Goal: Find specific page/section: Find specific page/section

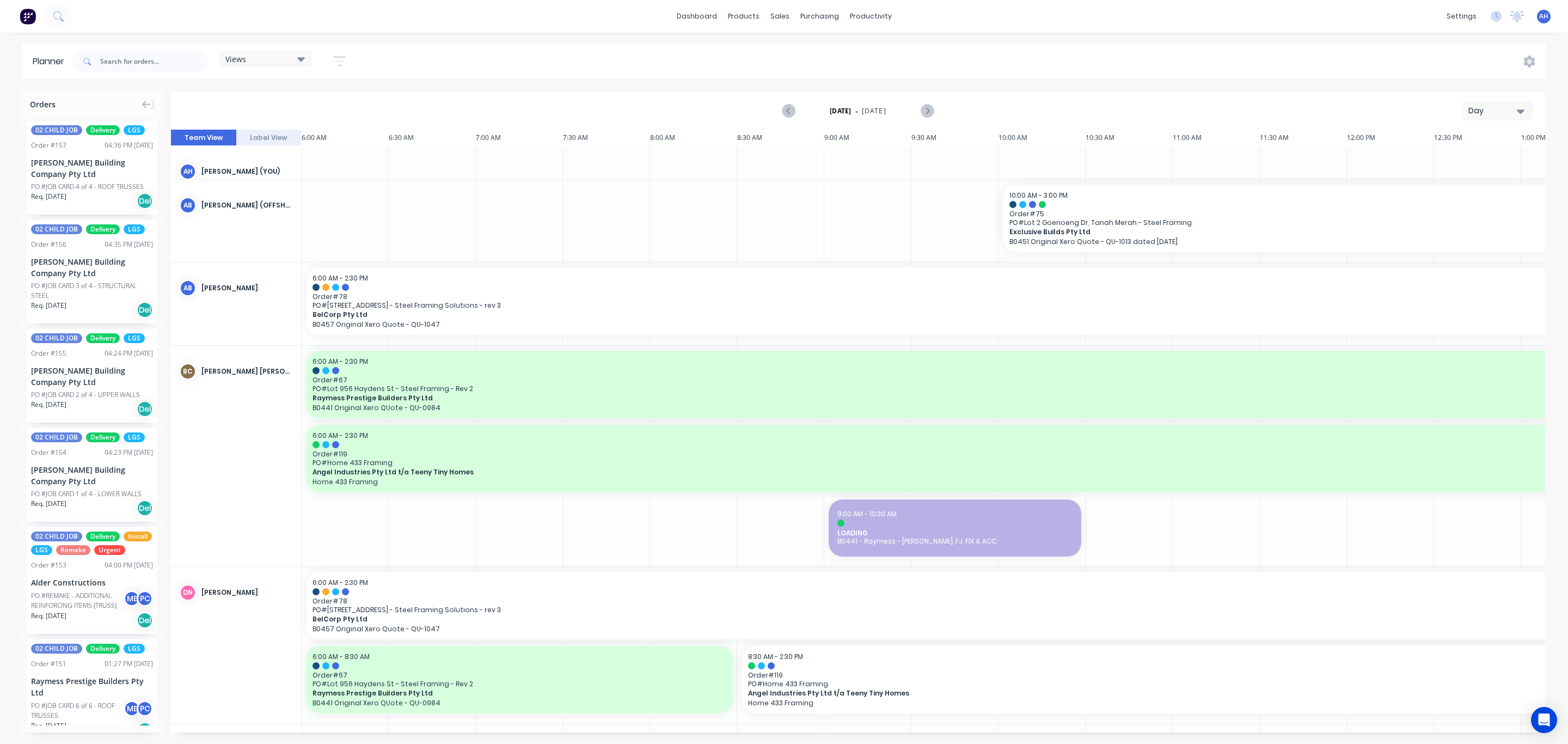
scroll to position [0, 240]
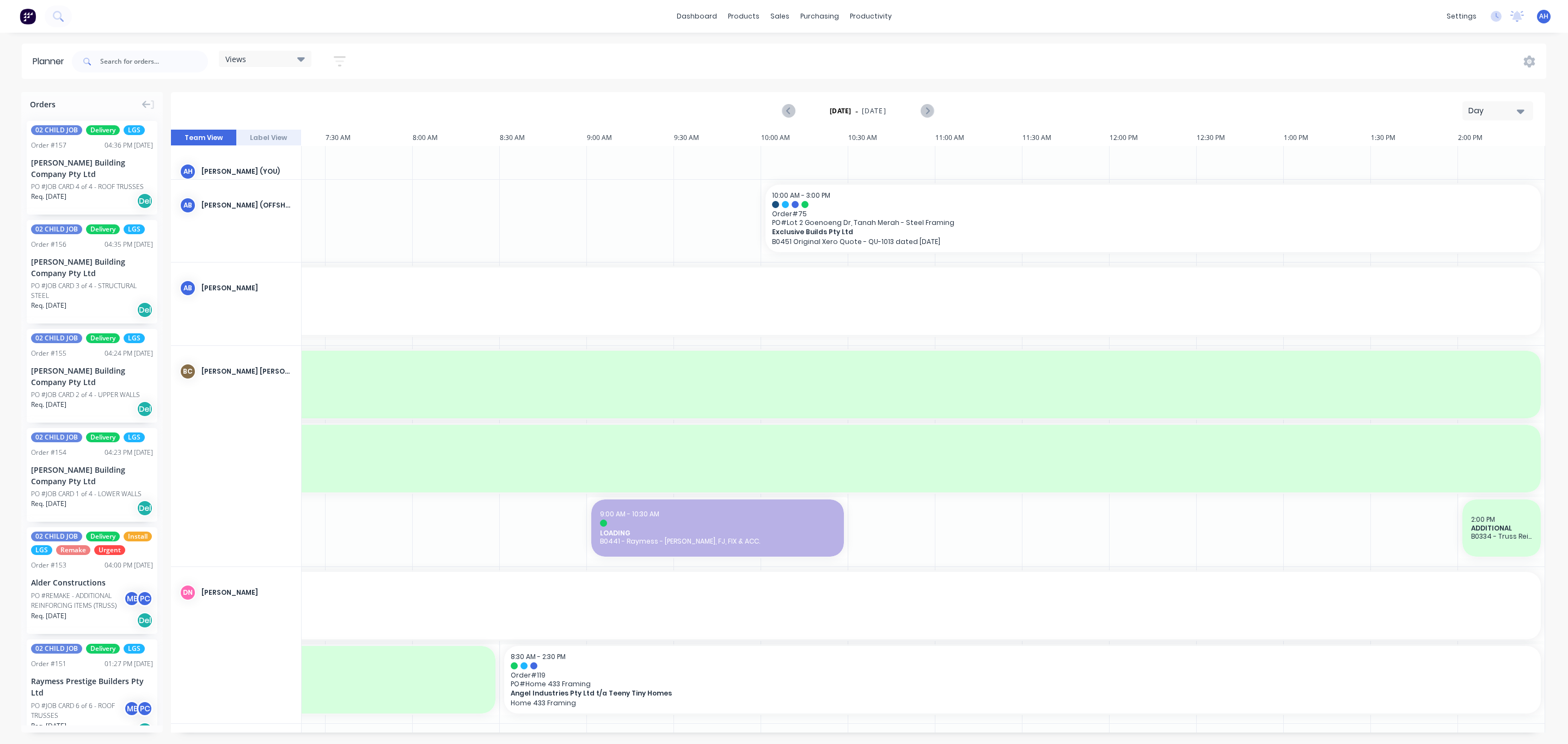
click at [276, 64] on div "Views" at bounding box center [265, 58] width 93 height 16
click at [292, 205] on button "FACTORY - (FRAMCECAD ONLY)" at bounding box center [285, 205] width 116 height 13
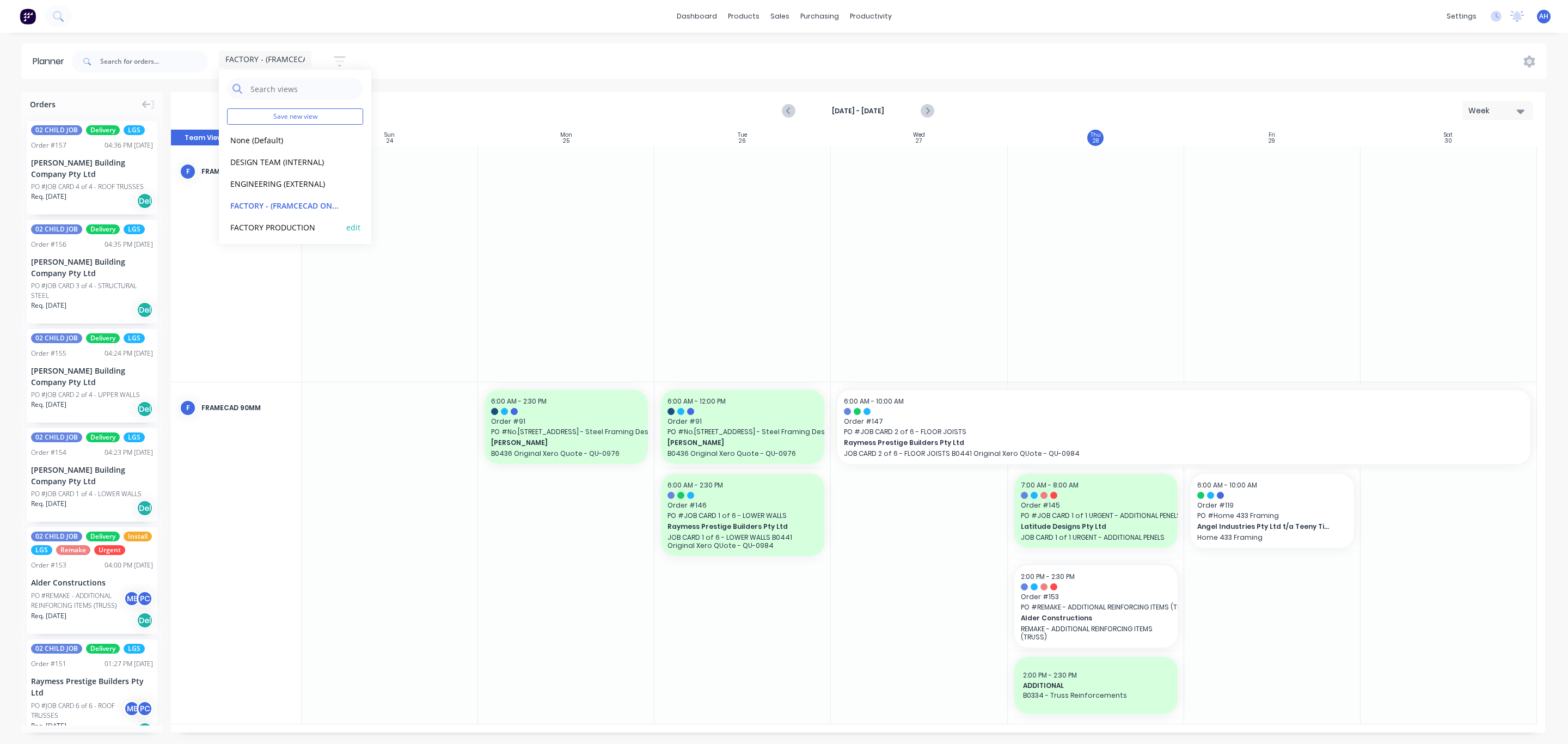
click at [286, 230] on button "FACTORY PRODUCTION" at bounding box center [285, 226] width 116 height 13
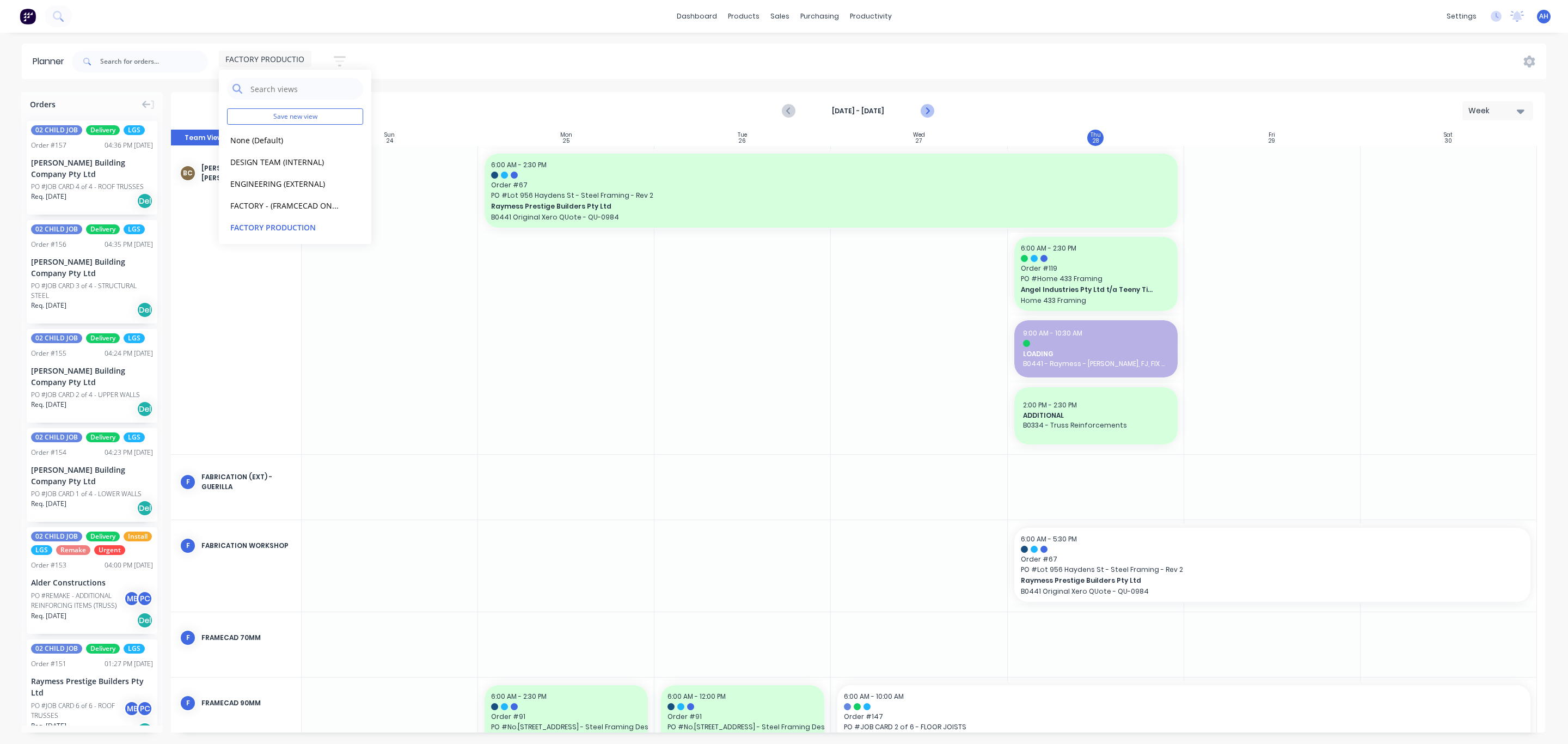
click at [923, 110] on icon "Next page" at bounding box center [926, 111] width 13 height 13
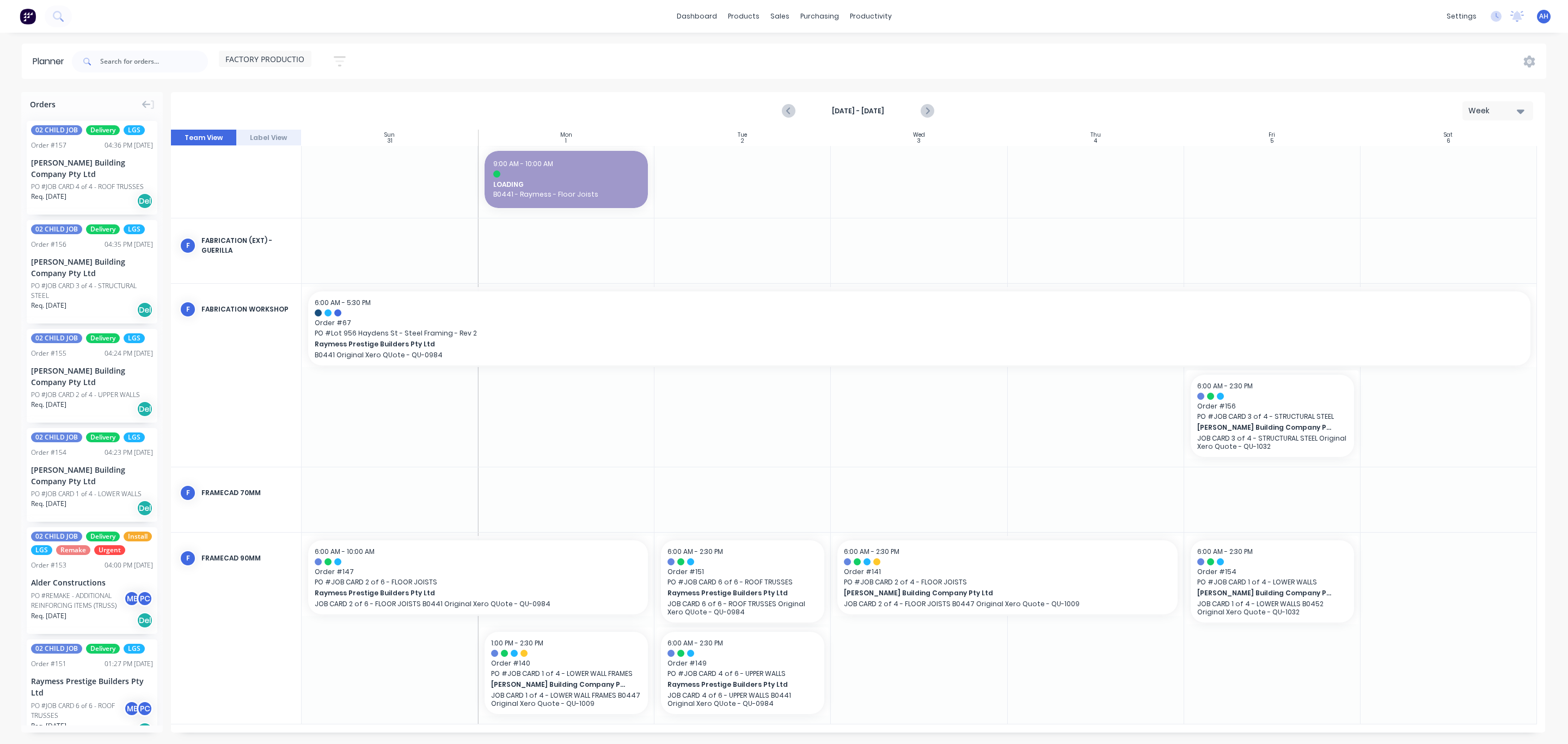
scroll to position [260, 0]
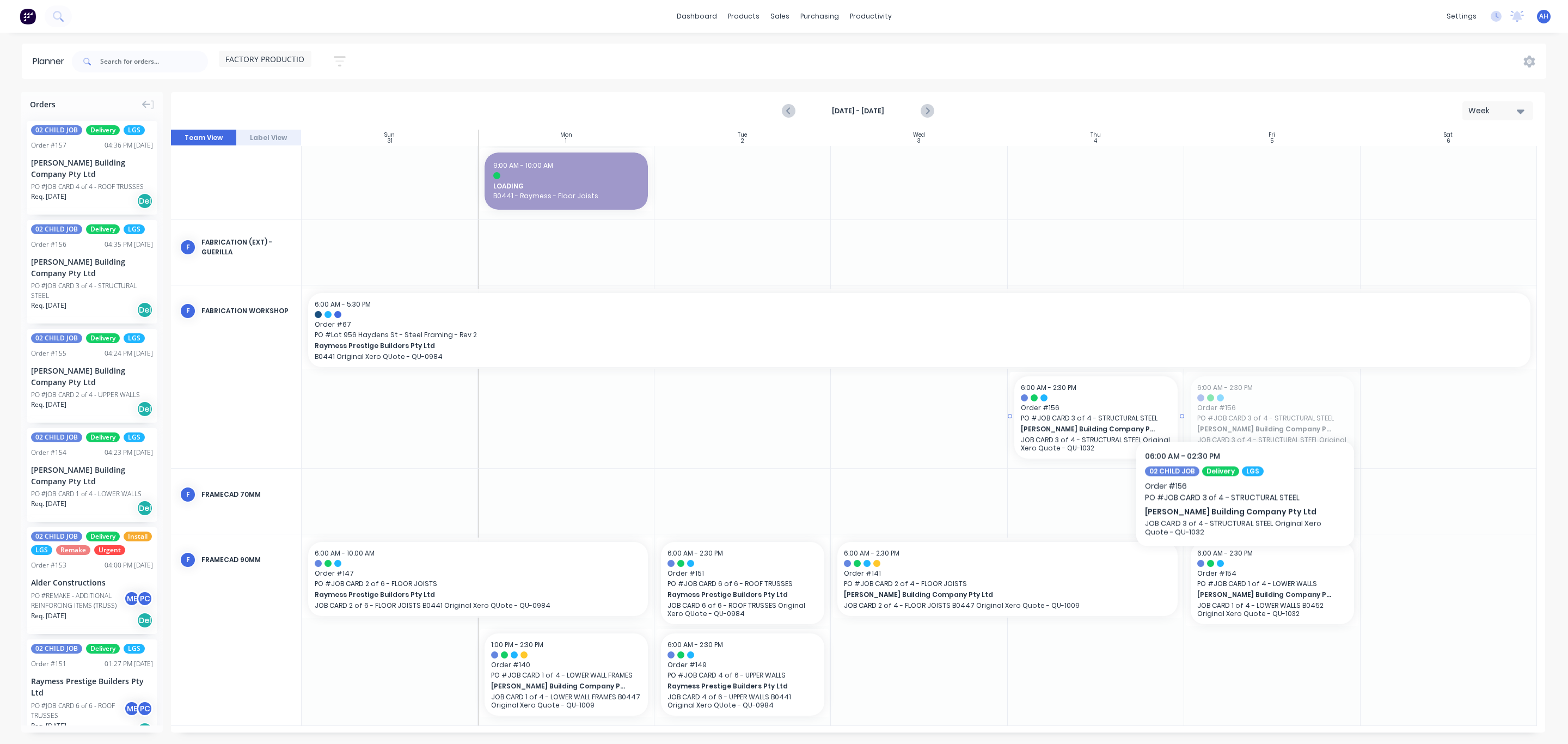
drag, startPoint x: 1244, startPoint y: 407, endPoint x: 1114, endPoint y: 400, distance: 130.2
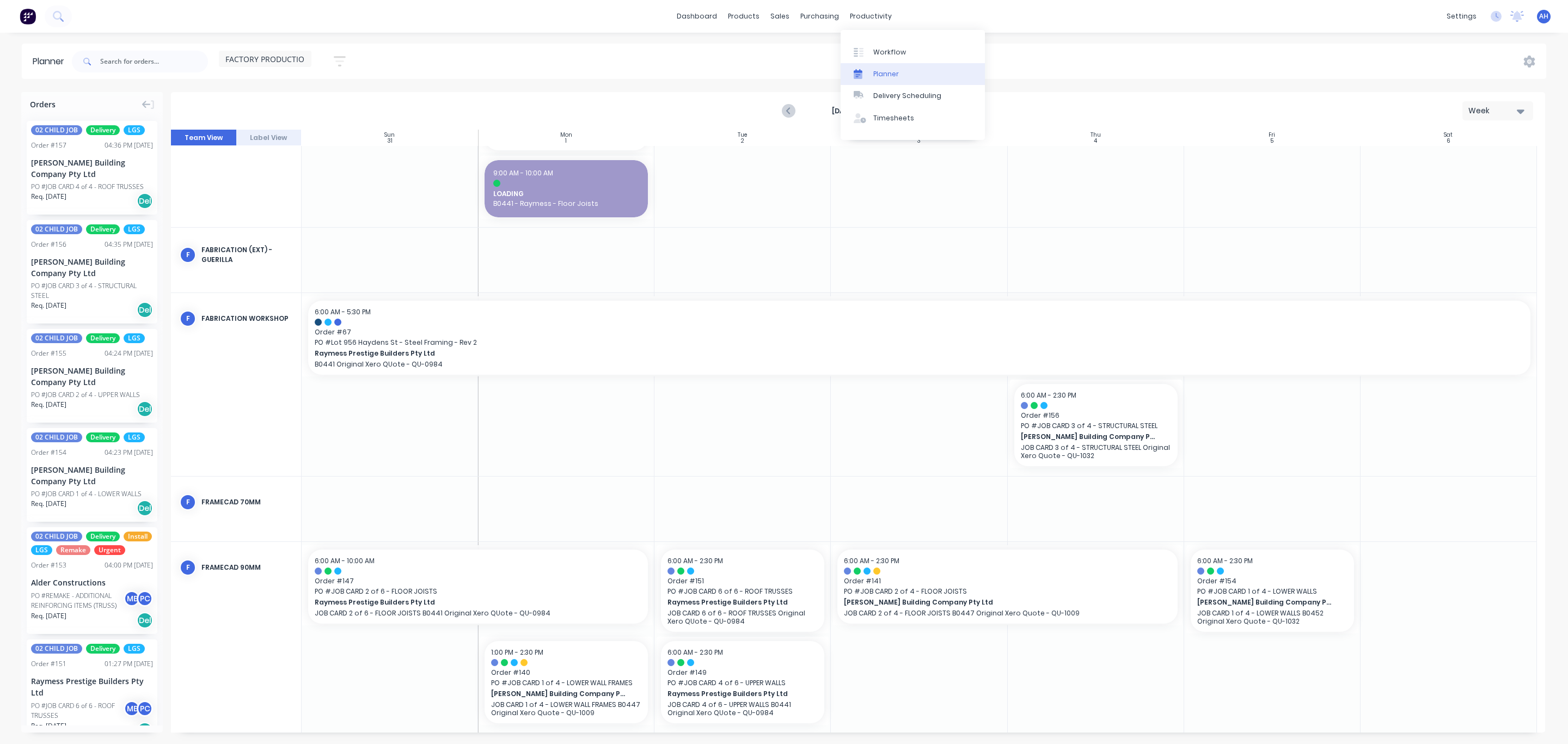
click at [890, 70] on div "Planner" at bounding box center [886, 74] width 26 height 10
click at [894, 96] on div "Delivery Scheduling" at bounding box center [908, 96] width 68 height 10
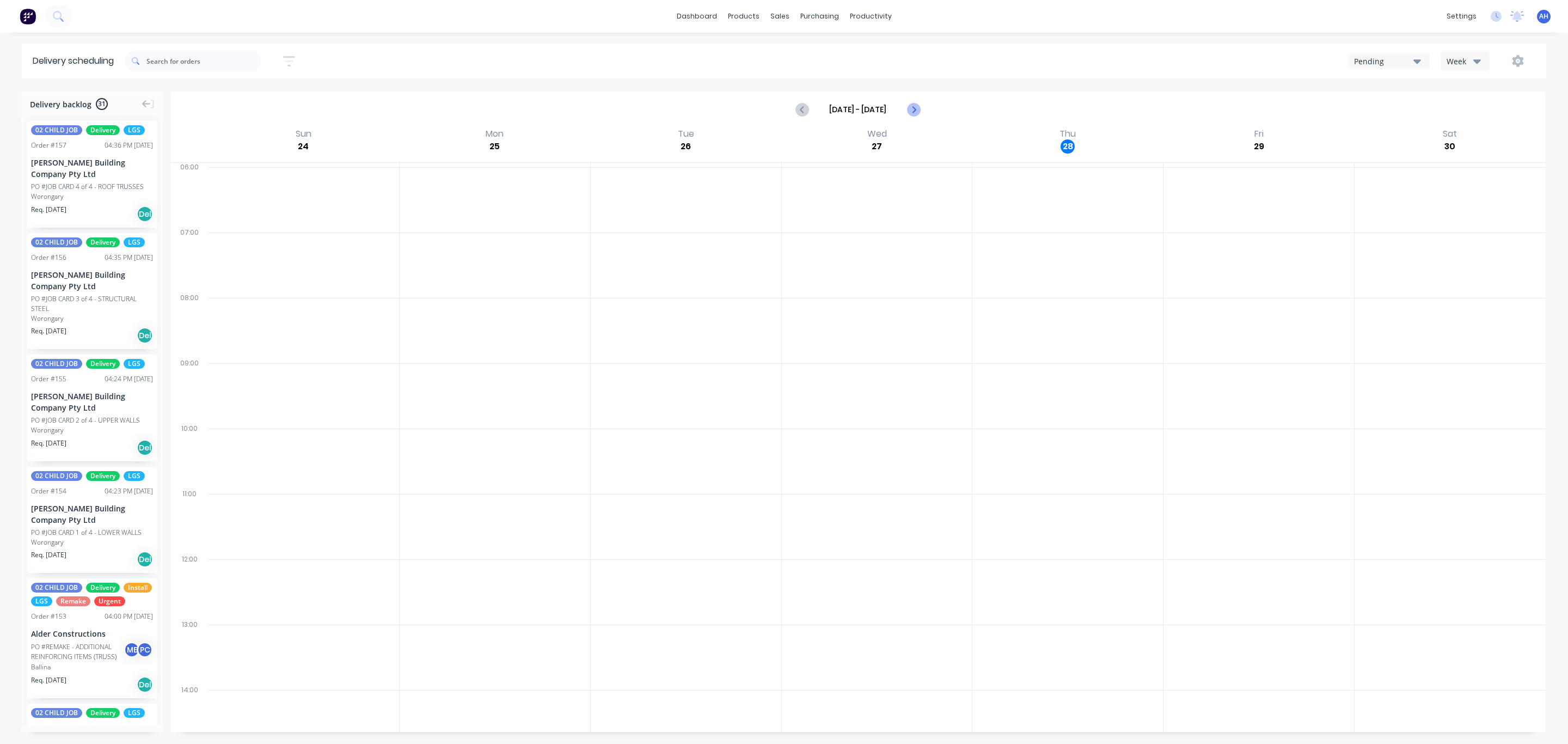
click at [911, 111] on icon "Next page" at bounding box center [912, 109] width 13 height 13
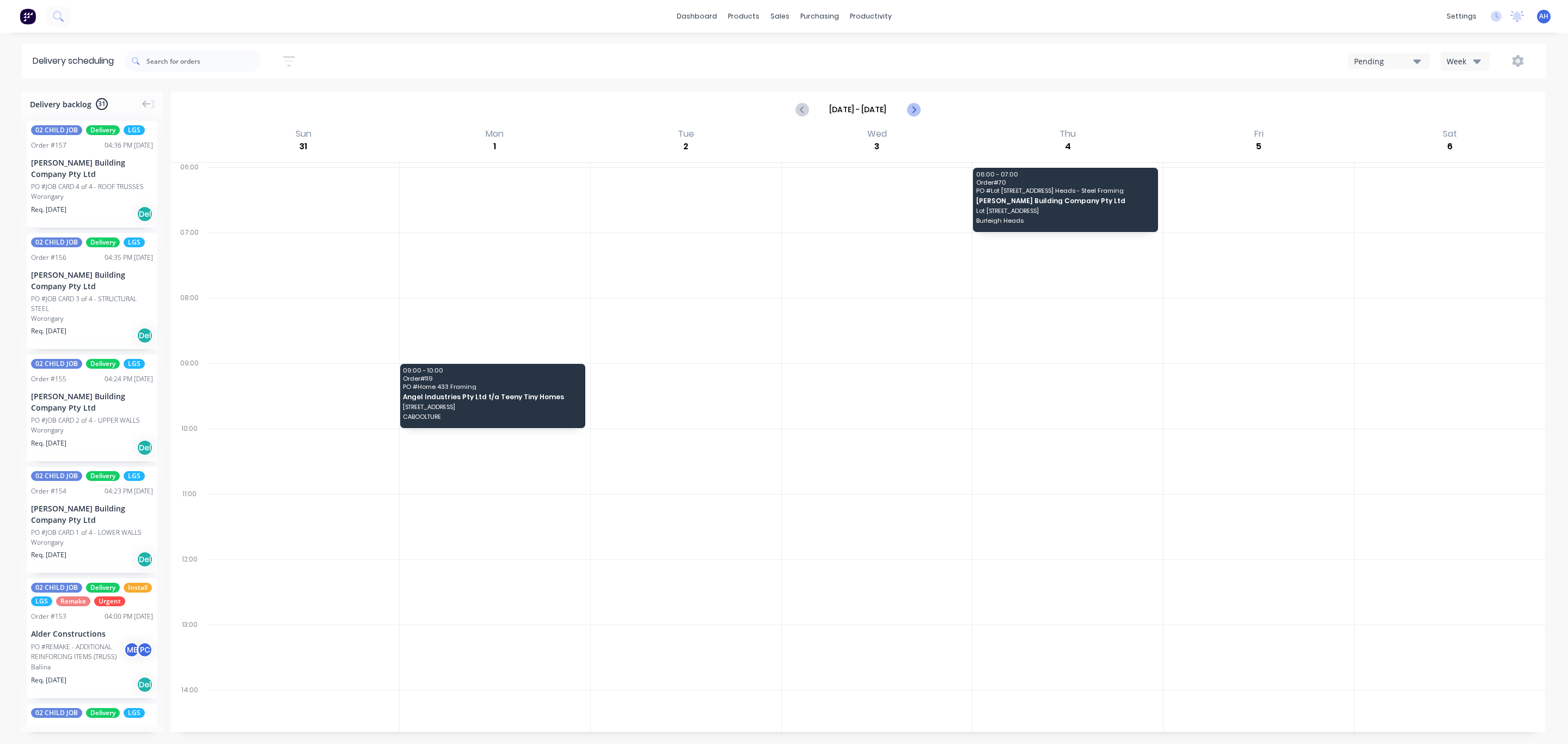
click at [911, 111] on icon "Next page" at bounding box center [912, 109] width 13 height 13
type input "Sep 7 - Sep 13"
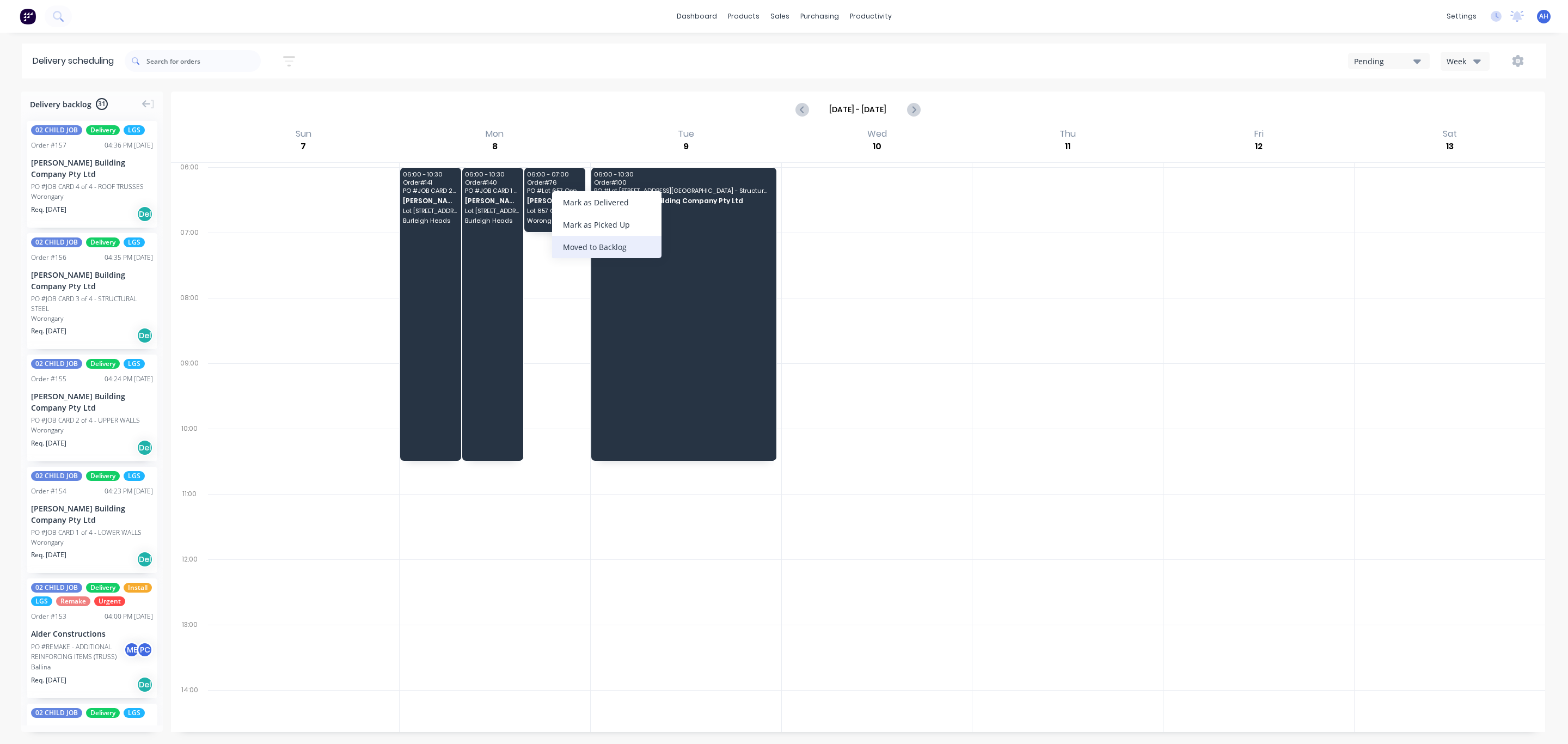
click at [580, 247] on div "Moved to Backlog" at bounding box center [607, 247] width 110 height 23
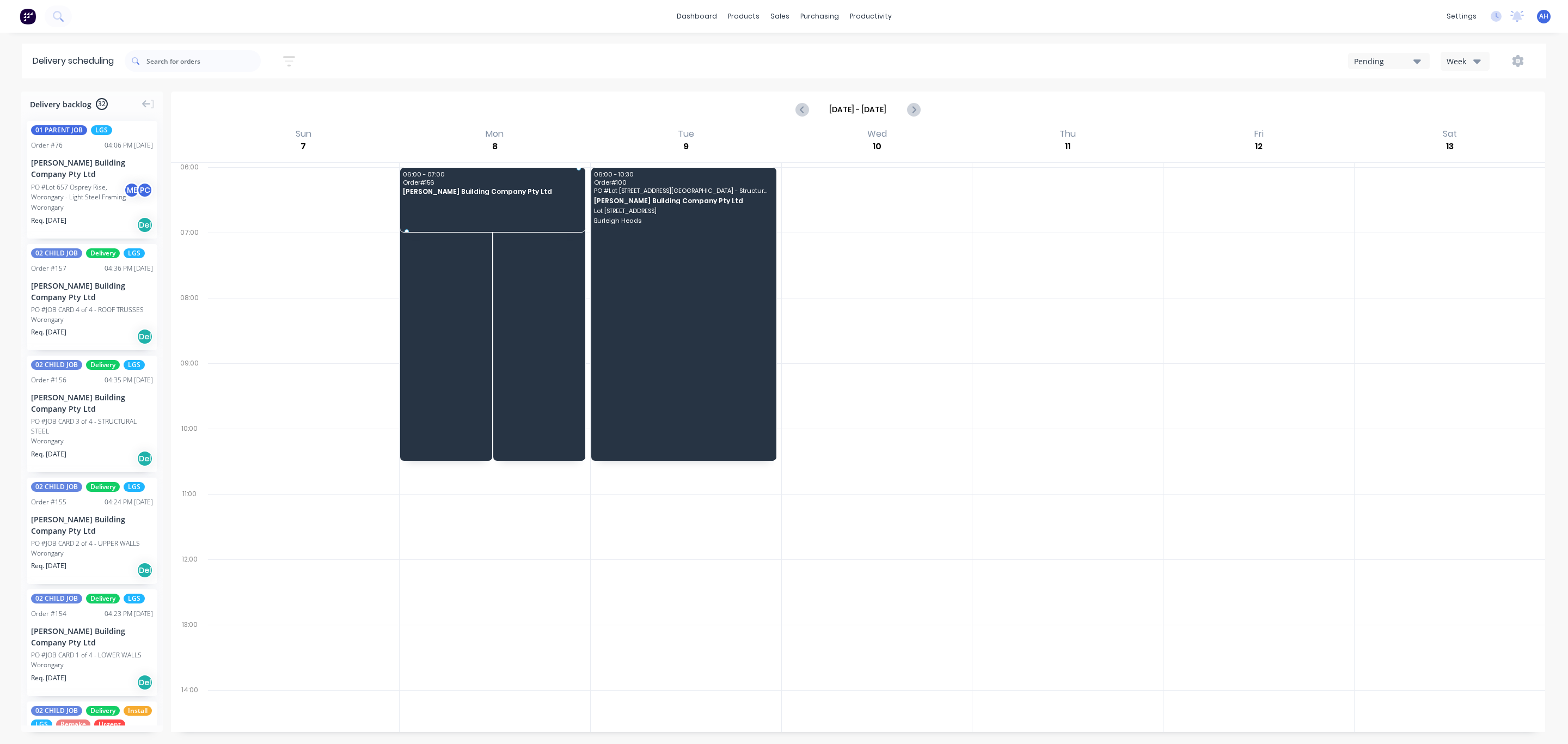
drag, startPoint x: 72, startPoint y: 429, endPoint x: 561, endPoint y: 194, distance: 542.5
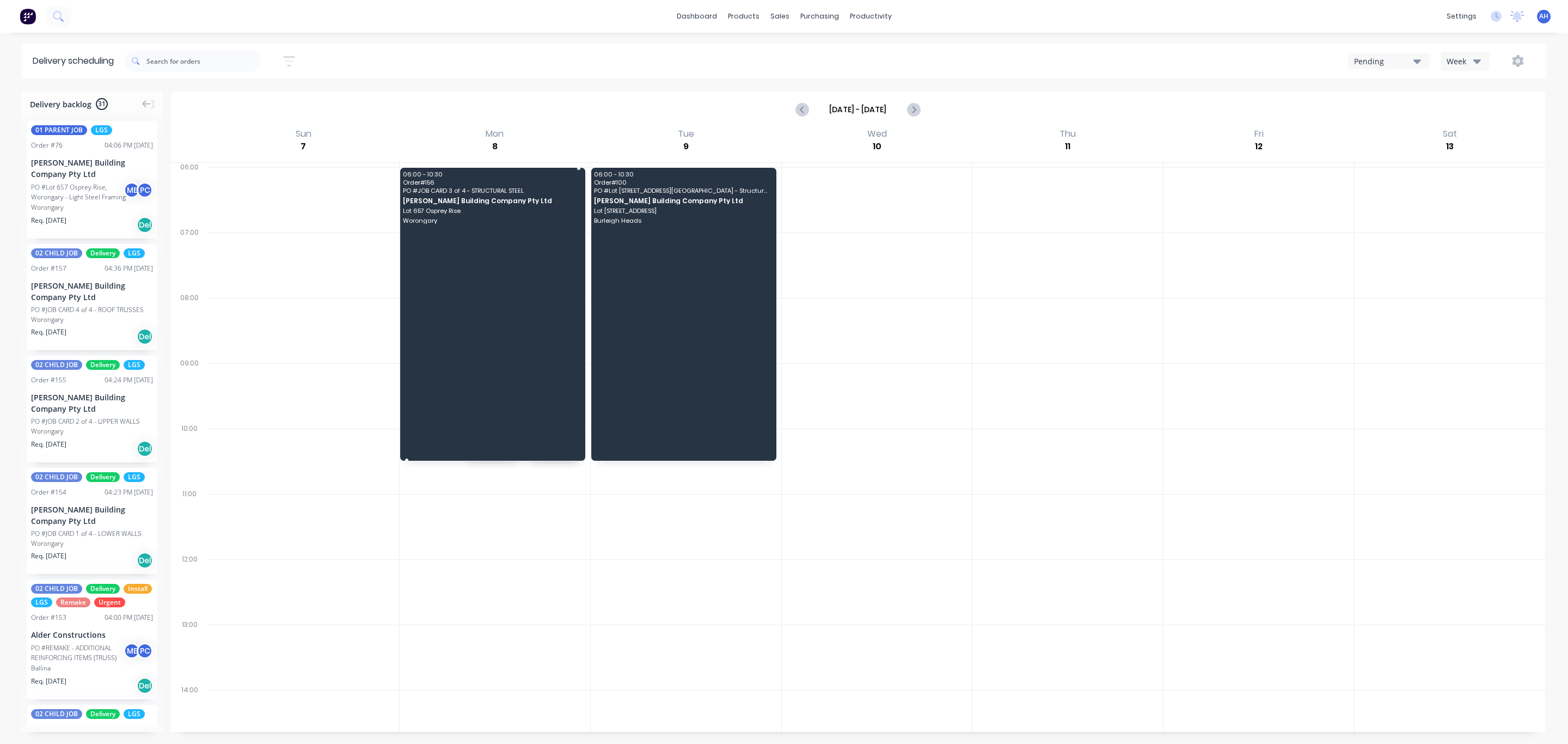
drag, startPoint x: 405, startPoint y: 231, endPoint x: 395, endPoint y: 463, distance: 232.2
drag, startPoint x: 82, startPoint y: 541, endPoint x: 506, endPoint y: 192, distance: 549.2
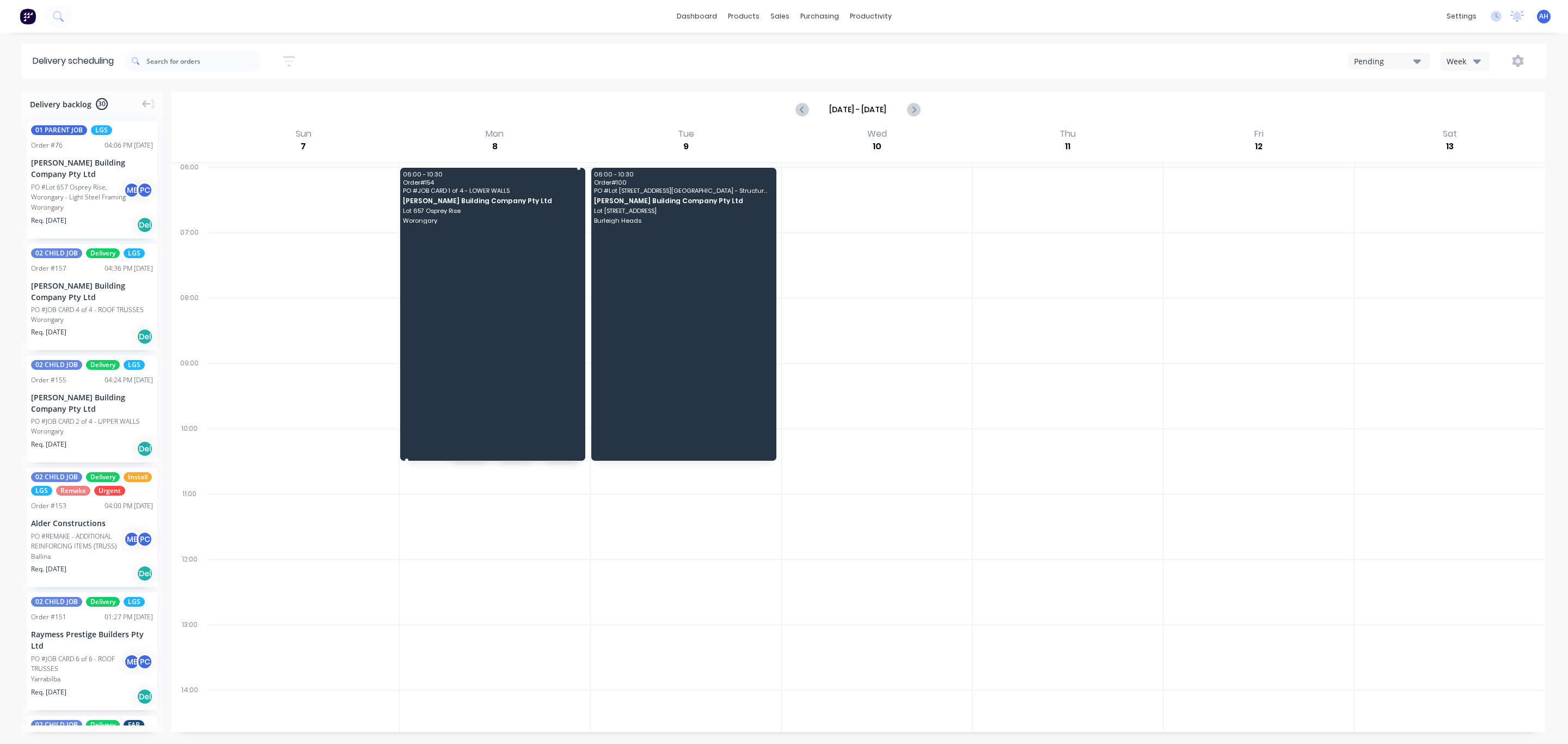
drag, startPoint x: 407, startPoint y: 232, endPoint x: 413, endPoint y: 448, distance: 216.1
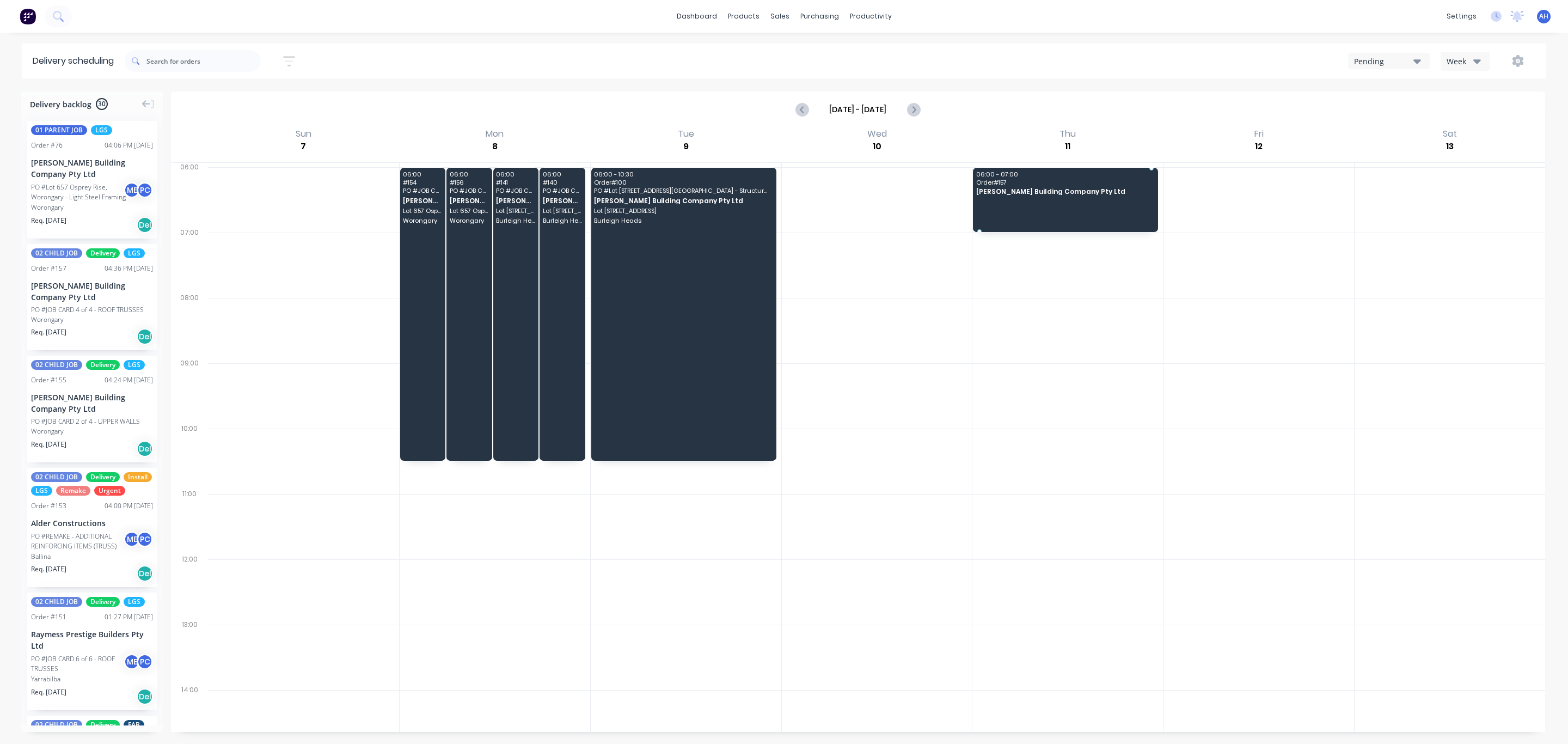
drag, startPoint x: 100, startPoint y: 309, endPoint x: 1082, endPoint y: 172, distance: 991.5
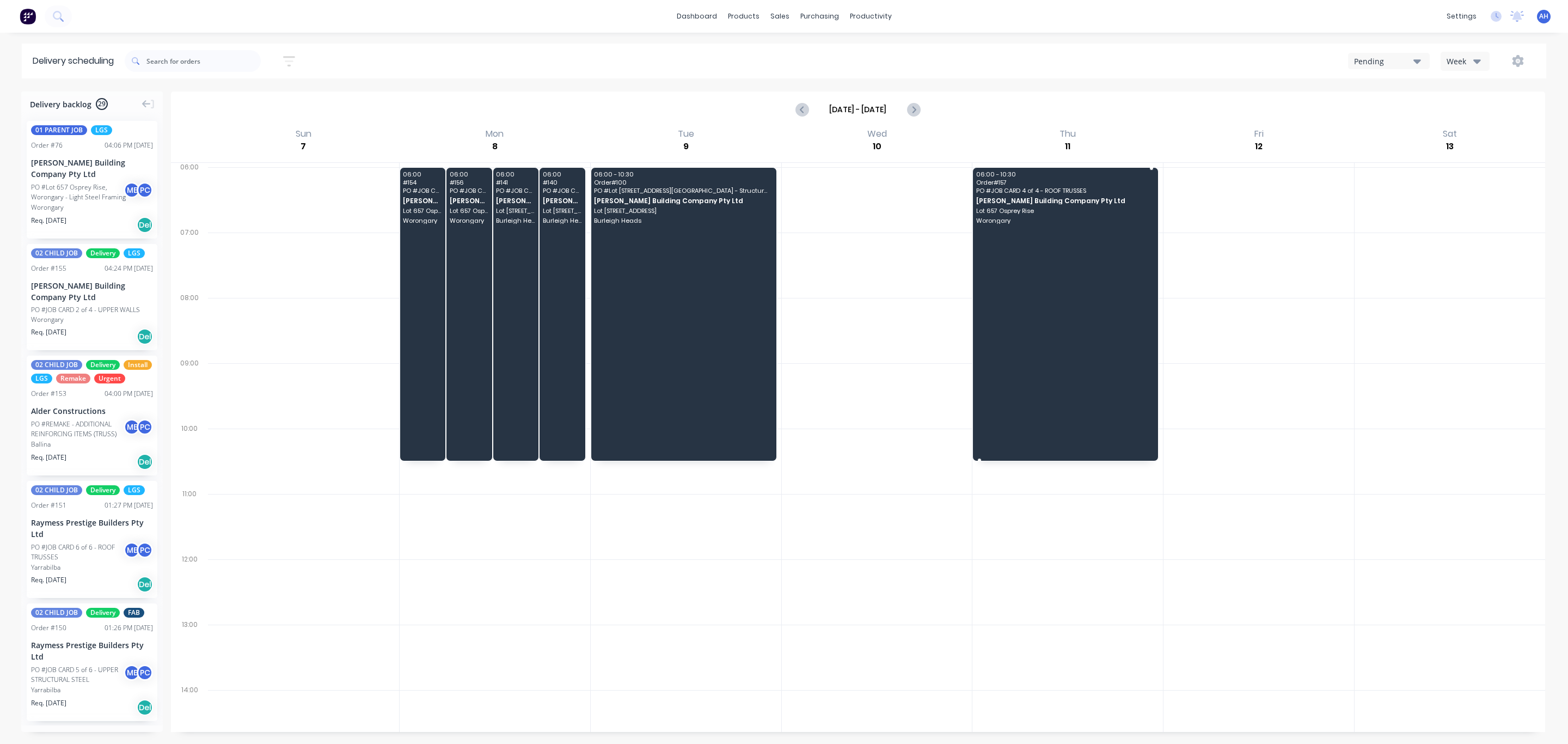
drag, startPoint x: 973, startPoint y: 231, endPoint x: 992, endPoint y: 456, distance: 225.8
drag, startPoint x: 108, startPoint y: 300, endPoint x: 1044, endPoint y: 187, distance: 942.8
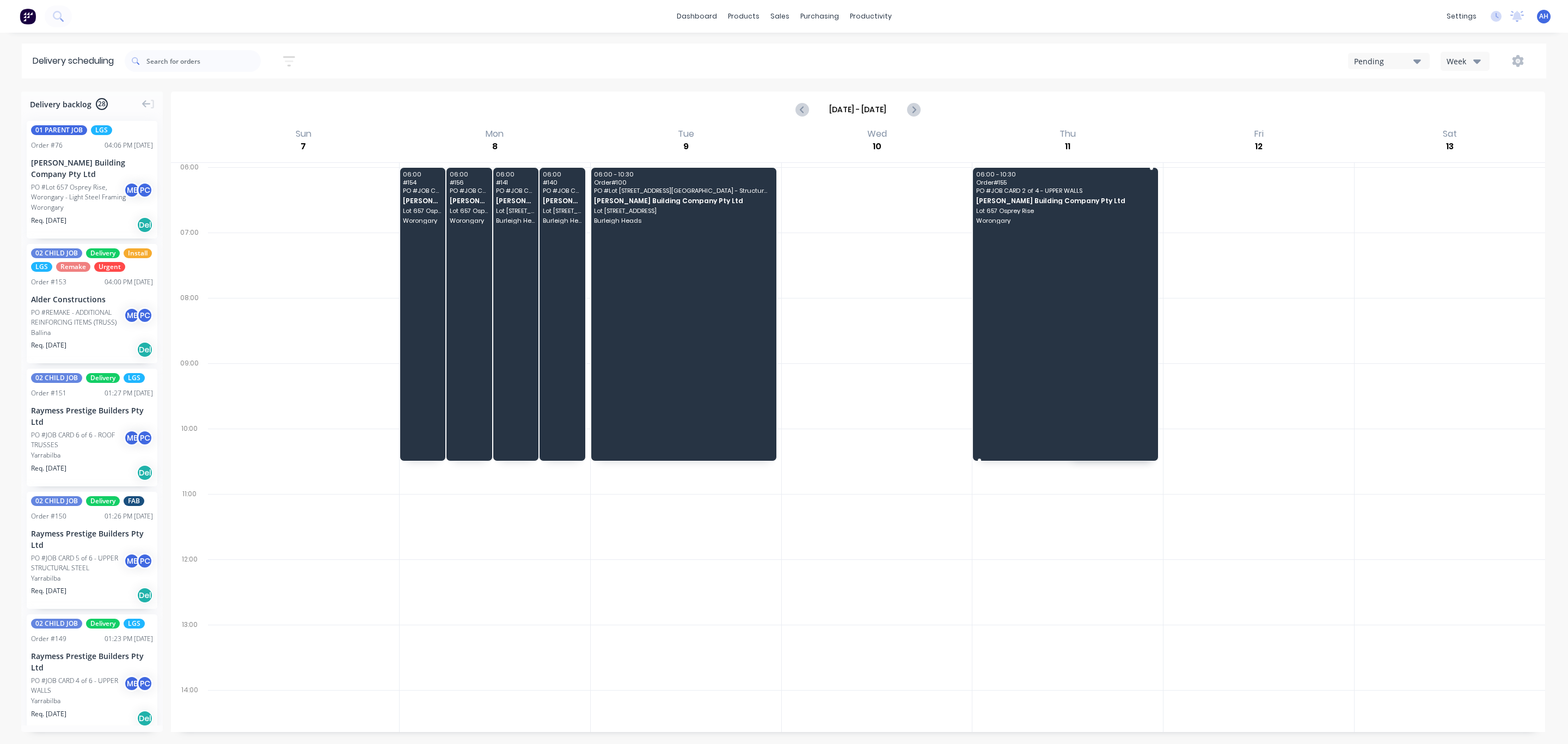
drag, startPoint x: 972, startPoint y: 230, endPoint x: 979, endPoint y: 454, distance: 224.1
